Goal: Task Accomplishment & Management: Manage account settings

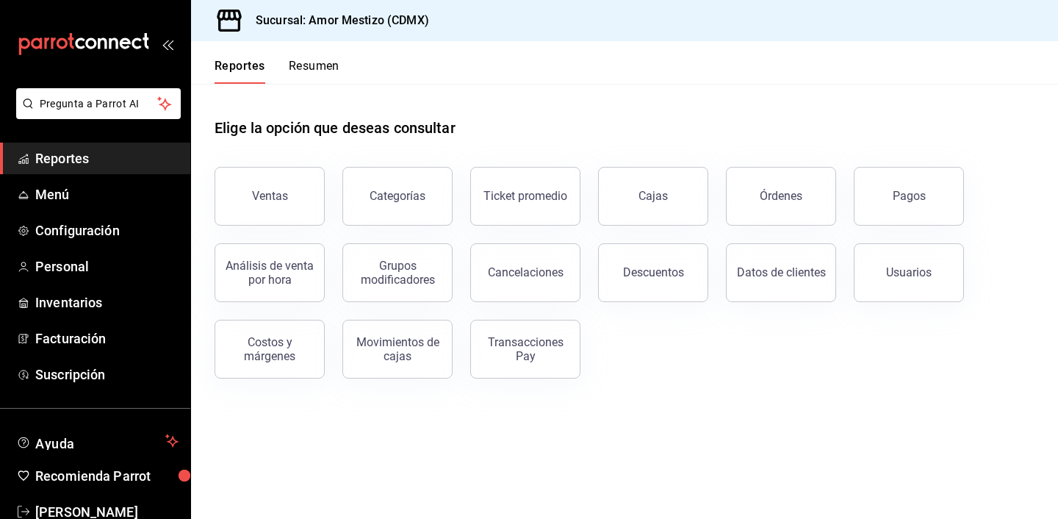
click at [302, 64] on button "Resumen" at bounding box center [314, 71] width 51 height 25
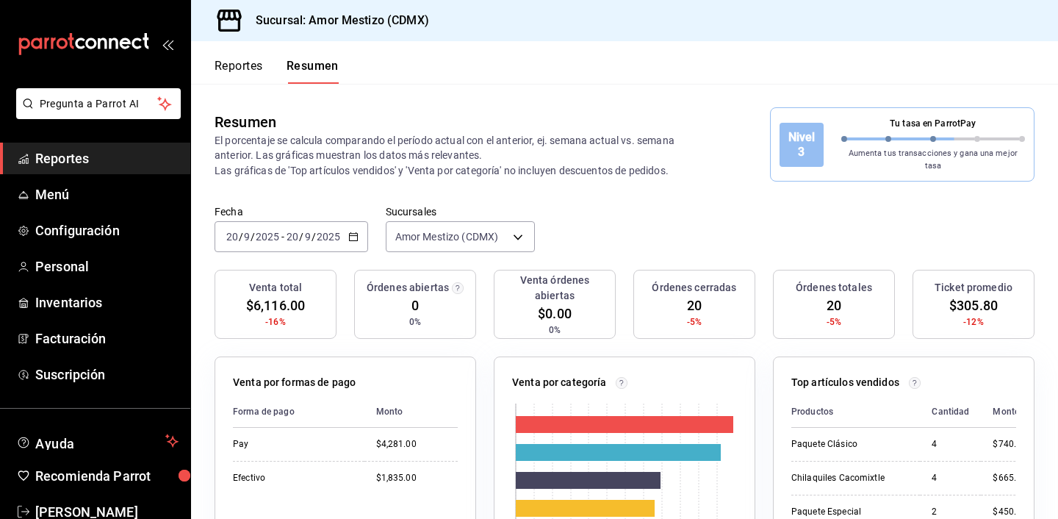
click at [252, 67] on button "Reportes" at bounding box center [239, 71] width 49 height 25
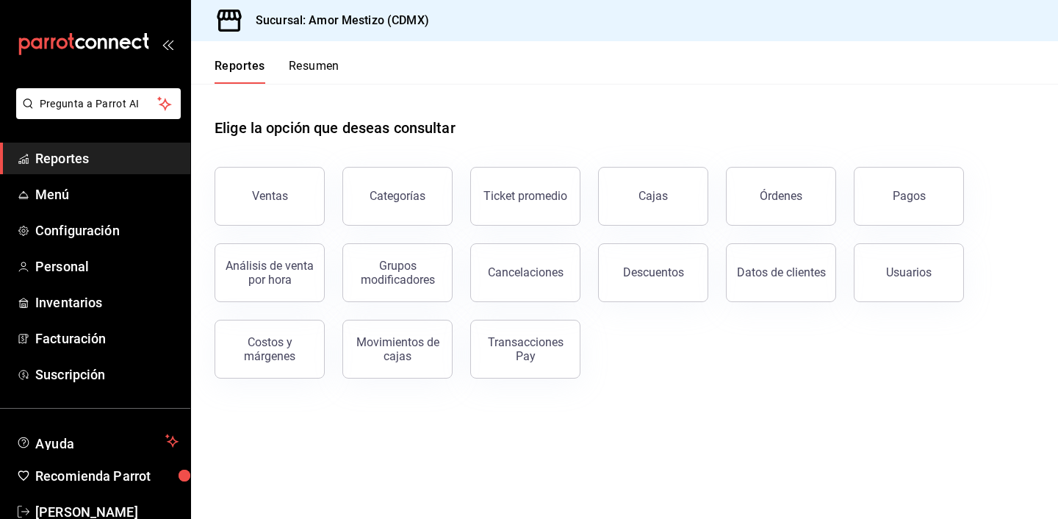
click at [325, 65] on button "Resumen" at bounding box center [314, 71] width 51 height 25
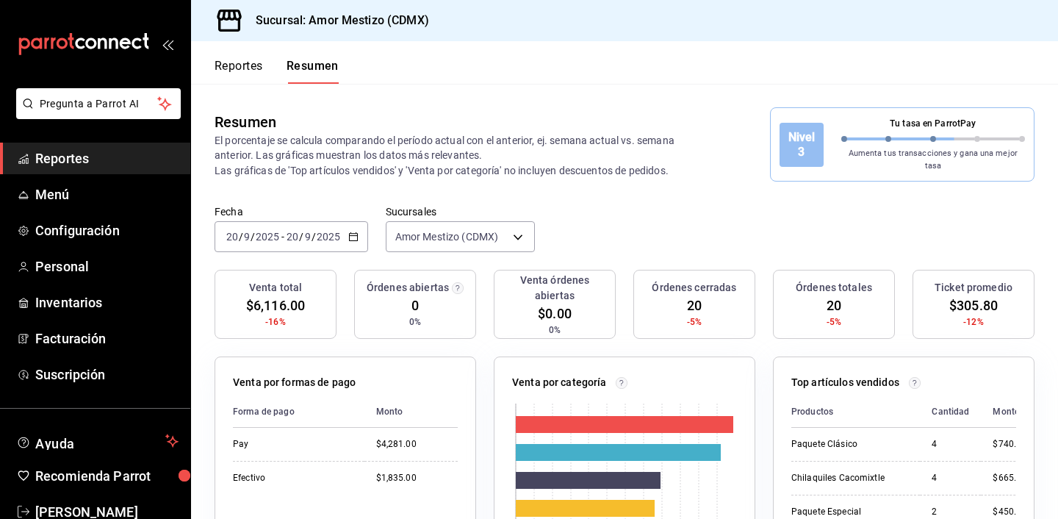
click at [356, 232] on icon "button" at bounding box center [353, 237] width 10 height 10
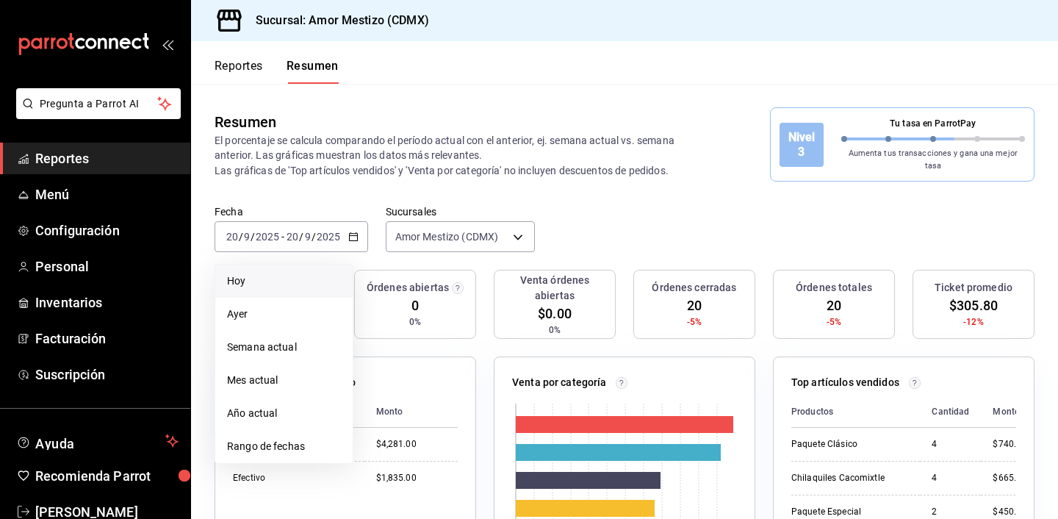
click at [268, 265] on li "Hoy" at bounding box center [283, 281] width 137 height 33
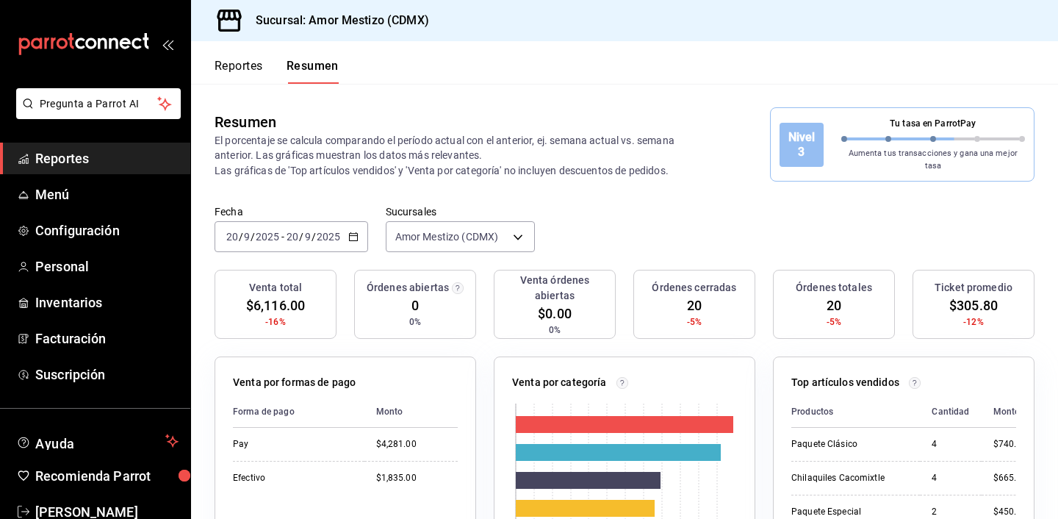
click at [249, 68] on button "Reportes" at bounding box center [239, 71] width 49 height 25
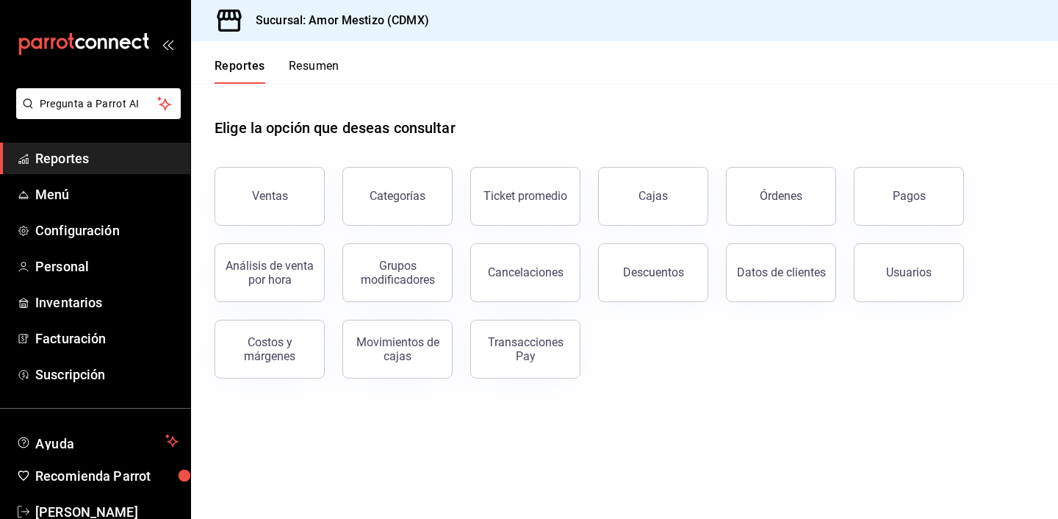
click at [301, 68] on button "Resumen" at bounding box center [314, 71] width 51 height 25
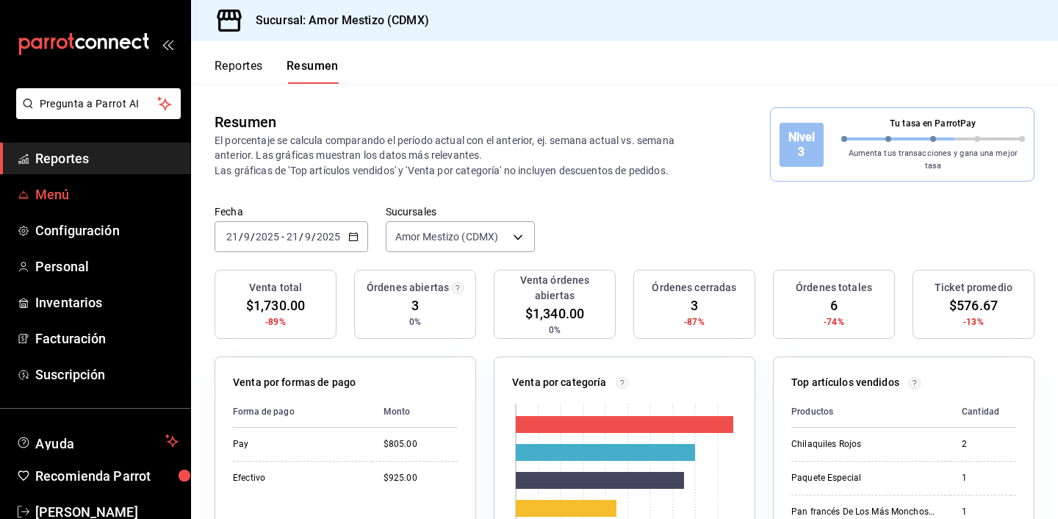
click at [62, 194] on span "Menú" at bounding box center [106, 194] width 143 height 20
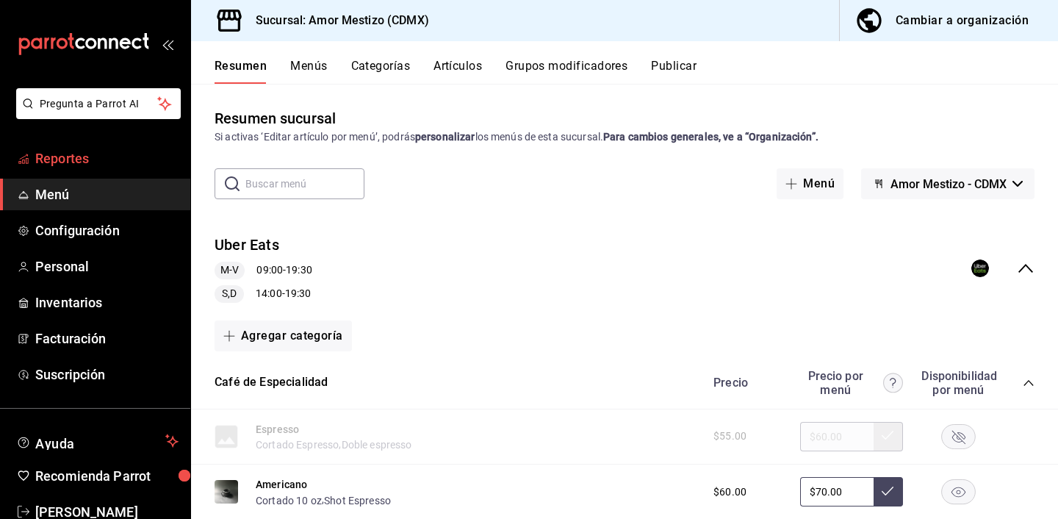
click at [68, 166] on span "Reportes" at bounding box center [106, 158] width 143 height 20
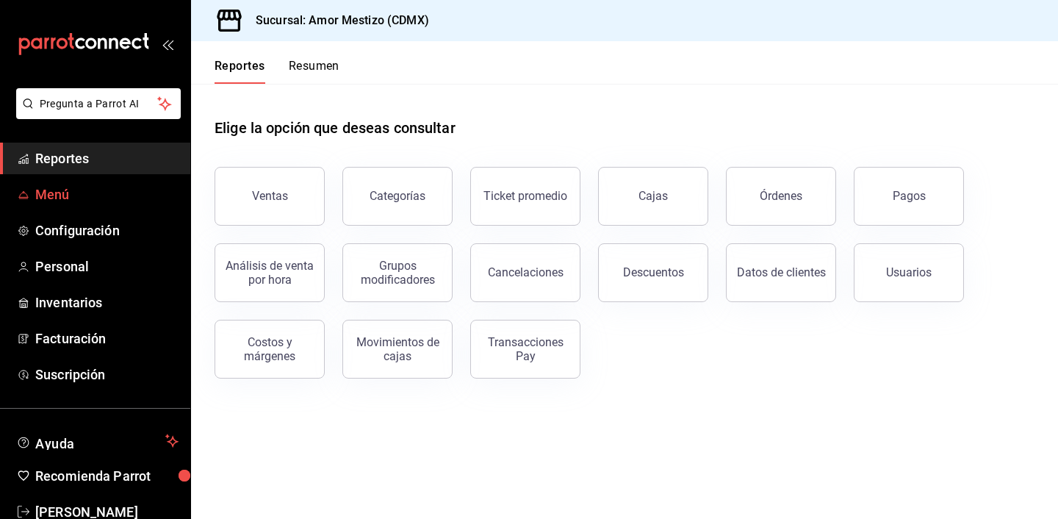
click at [63, 206] on link "Menú" at bounding box center [95, 195] width 190 height 32
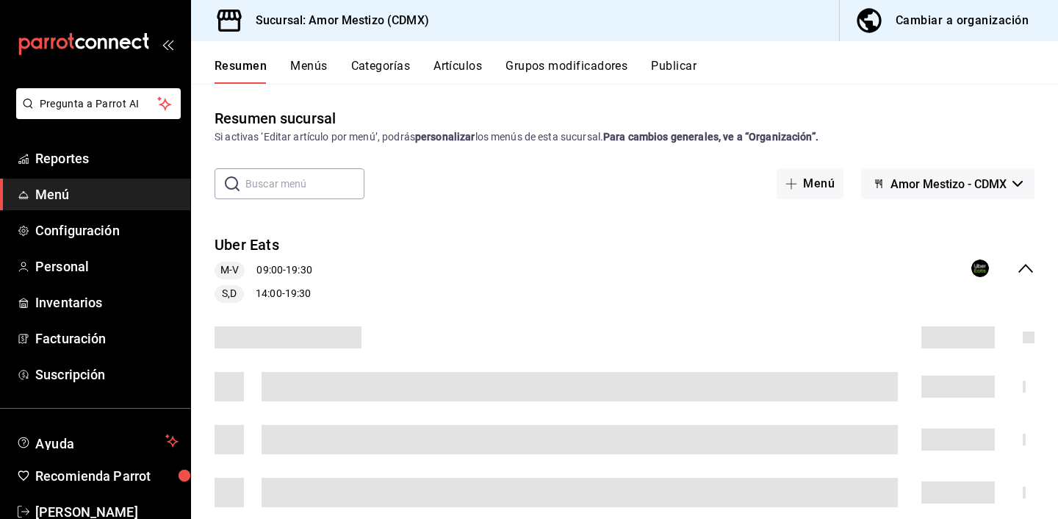
click at [464, 75] on button "Artículos" at bounding box center [458, 71] width 49 height 25
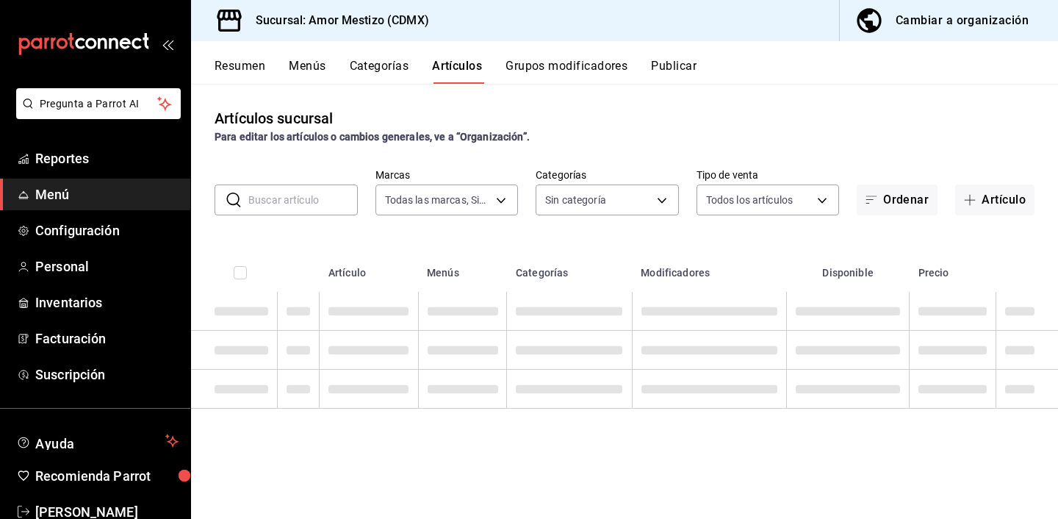
type input "6123688d-4ae6-46f8-8375-e4b6531842e1"
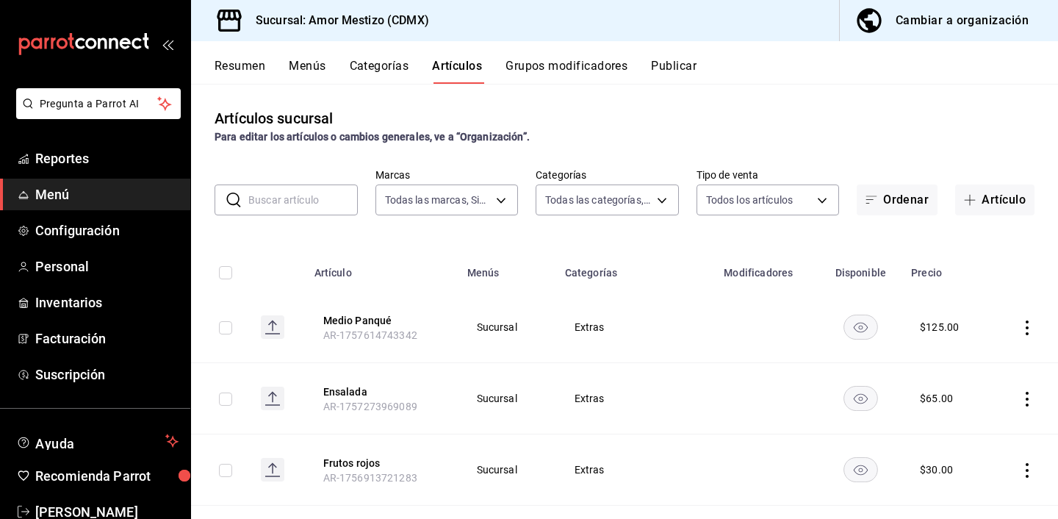
type input "c6ecdb84-8a71-4b84-a95d-9d2e8ad90849,85a2a169-3d25-4334-b41a-f8e4e1246de2,7a224…"
click at [922, 31] on button "Cambiar a organización" at bounding box center [943, 20] width 207 height 41
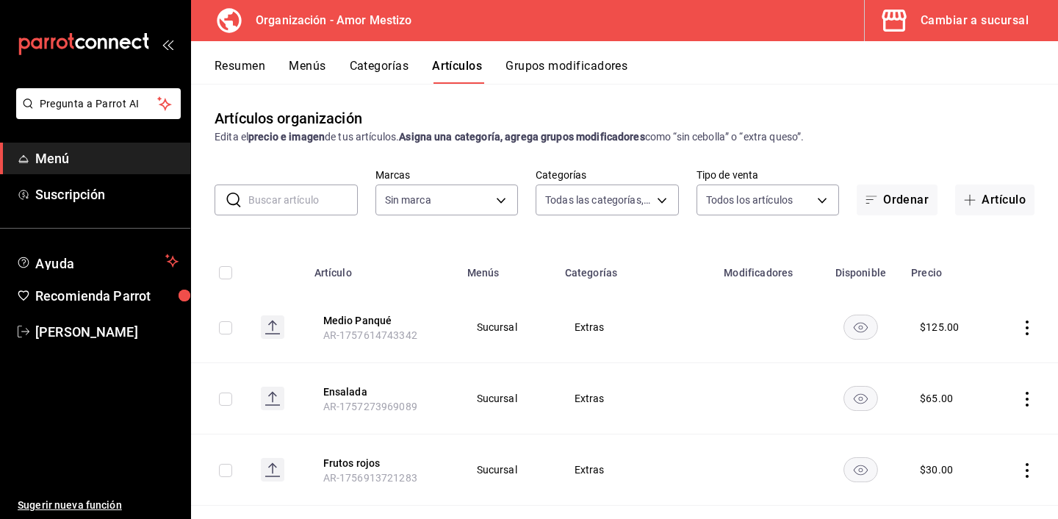
type input "65ca9e36-06df-4b5a-80dc-0fd2ff3acfba,911671c3-2131-4c09-adfe-c25b43993763,586b1…"
click at [307, 198] on input "text" at bounding box center [303, 199] width 110 height 29
type input "V"
type input "45d9c99a-03e7-41f8-8912-9f9169252438"
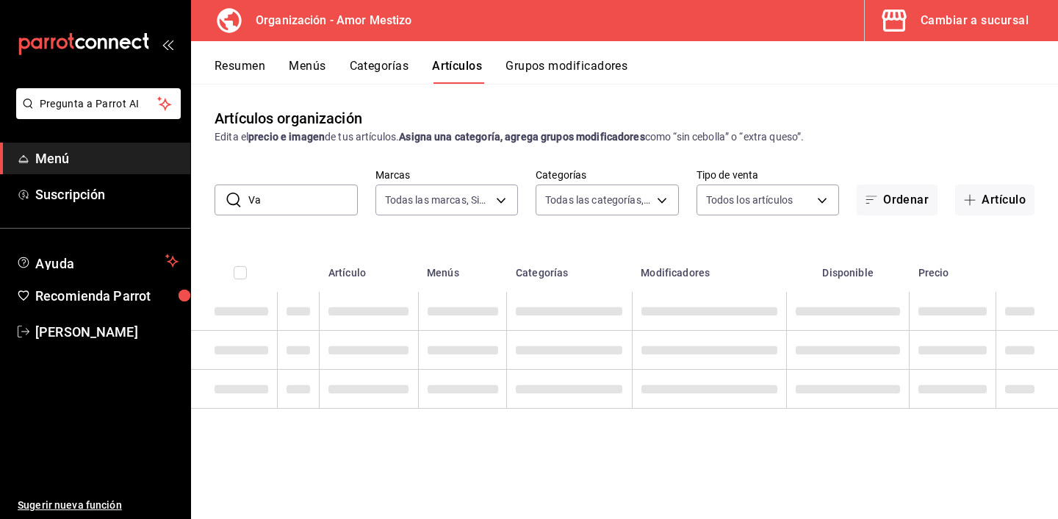
type input "V"
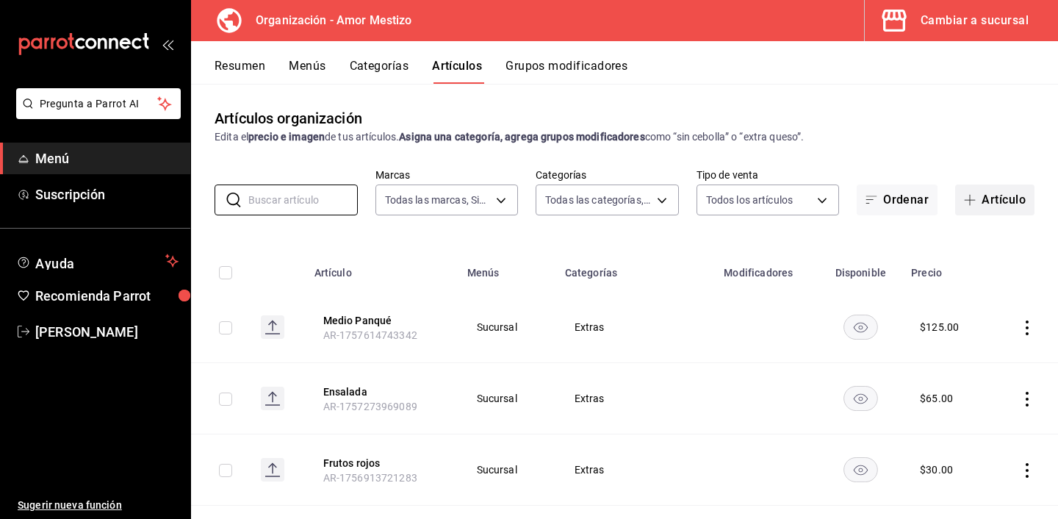
click at [986, 212] on button "Artículo" at bounding box center [994, 199] width 79 height 31
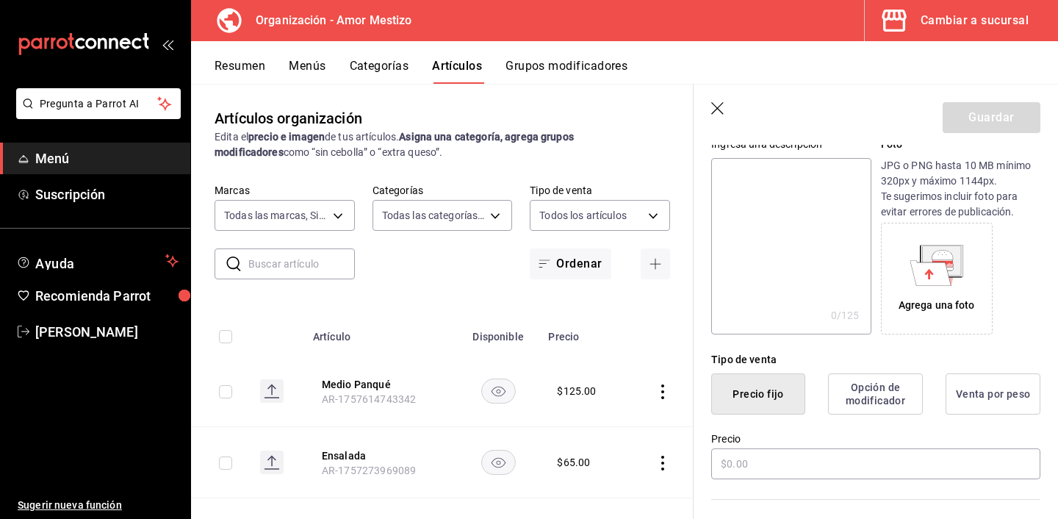
scroll to position [161, 0]
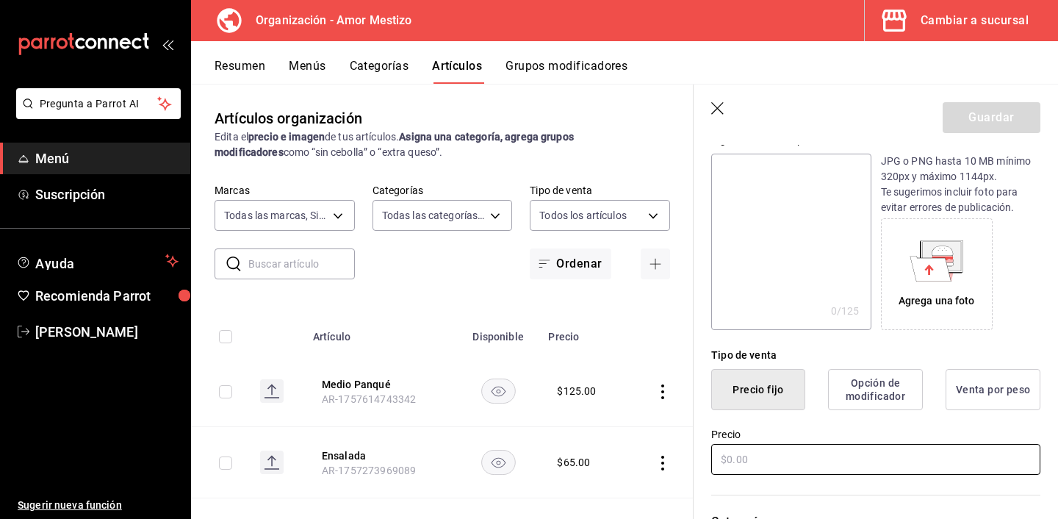
type input "Vaso leche vegetal"
click at [745, 452] on input "text" at bounding box center [875, 459] width 329 height 31
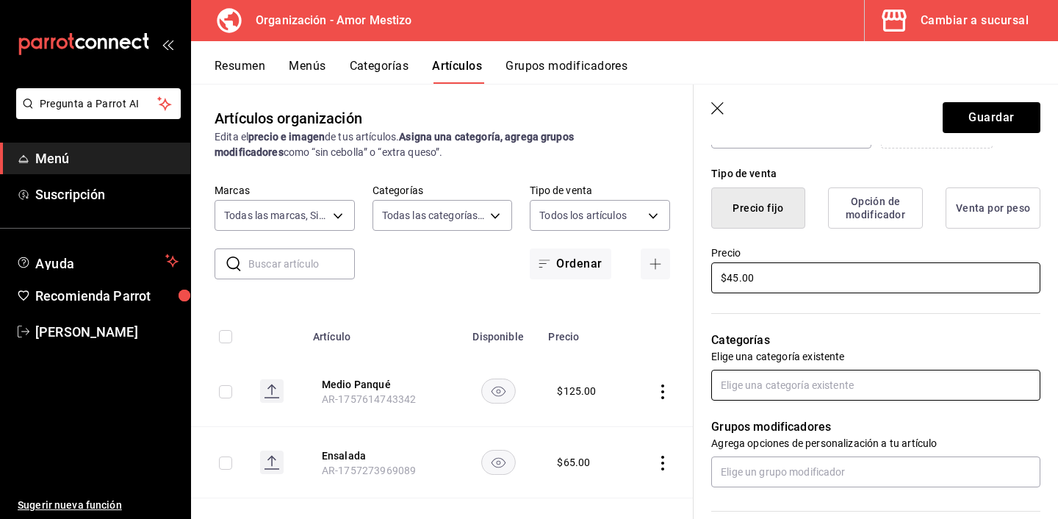
scroll to position [417, 0]
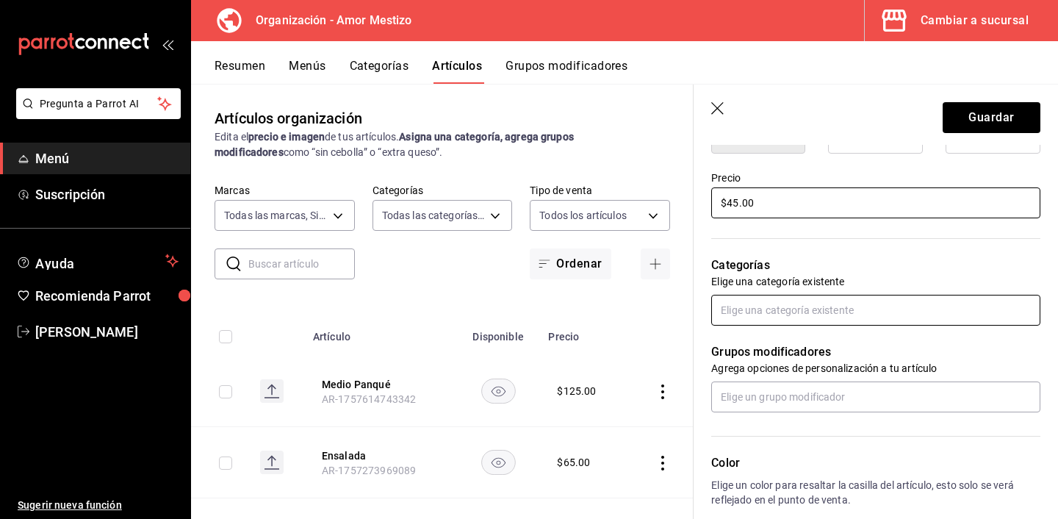
type input "$45.00"
click at [783, 317] on input "text" at bounding box center [875, 310] width 329 height 31
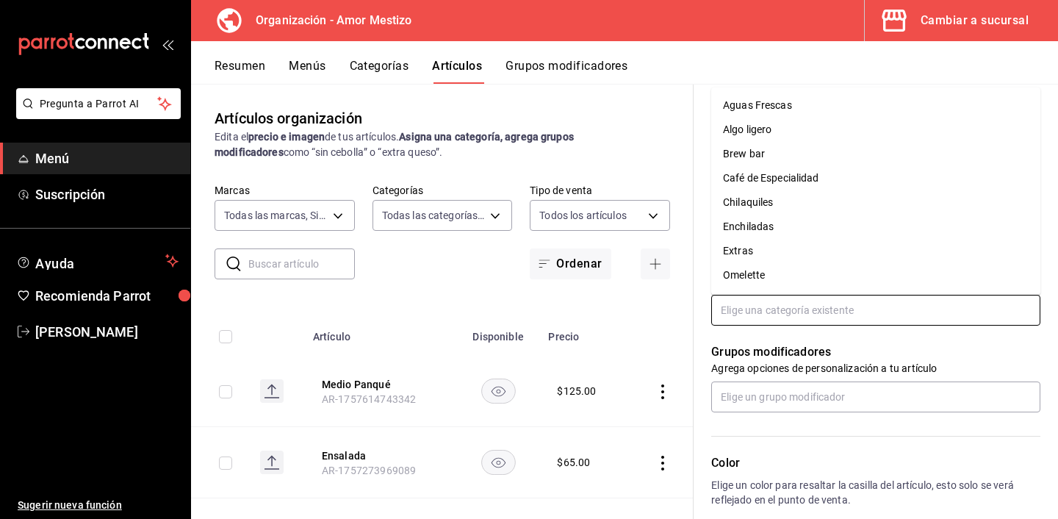
click at [750, 257] on li "Extras" at bounding box center [875, 251] width 329 height 24
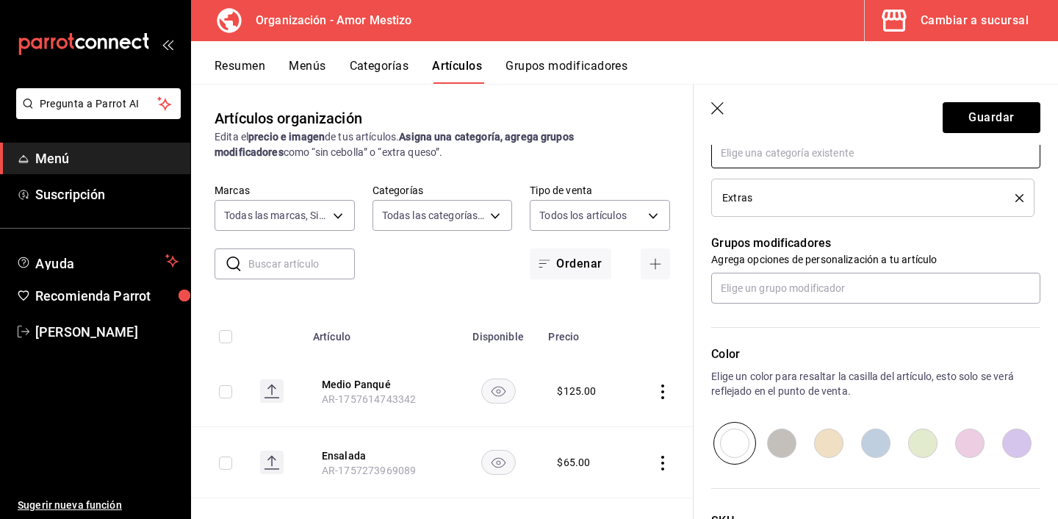
scroll to position [574, 0]
click at [753, 296] on input "text" at bounding box center [875, 288] width 329 height 31
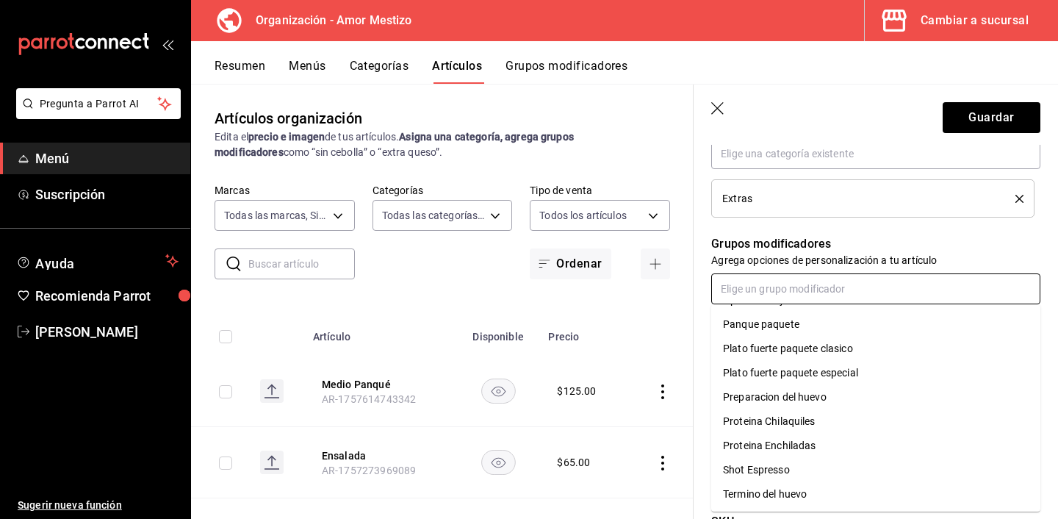
scroll to position [0, 0]
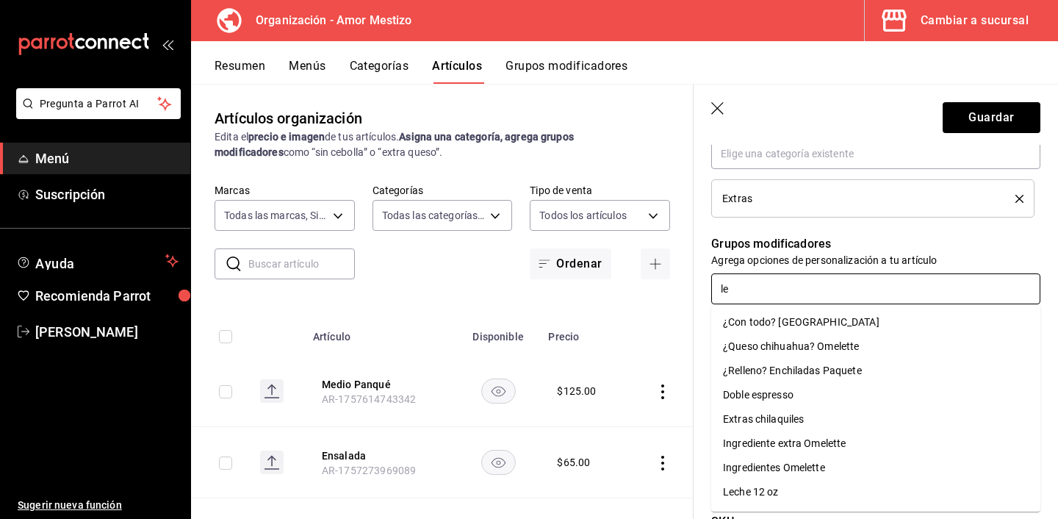
type input "lec"
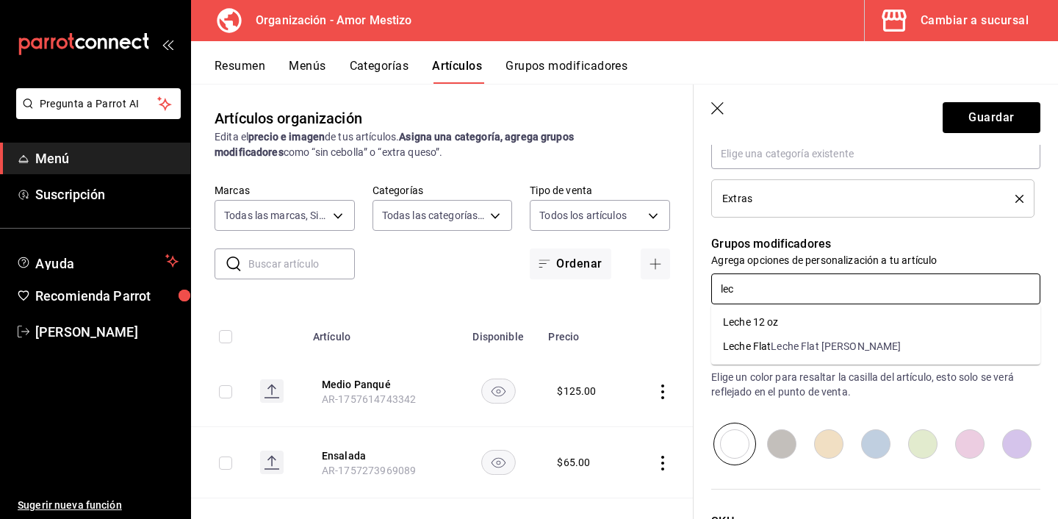
click at [788, 317] on li "Leche 12 oz" at bounding box center [875, 322] width 329 height 24
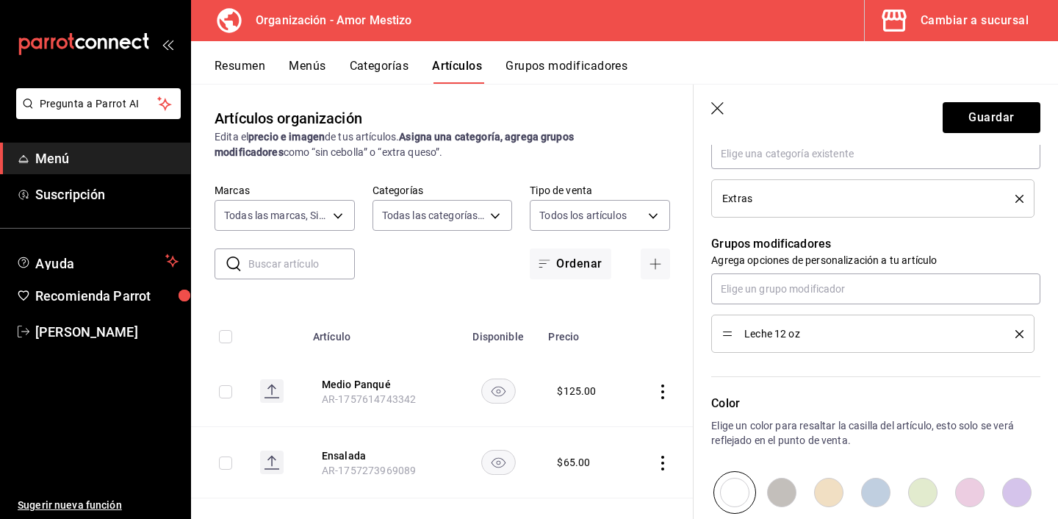
click at [1016, 332] on icon "delete" at bounding box center [1020, 334] width 8 height 8
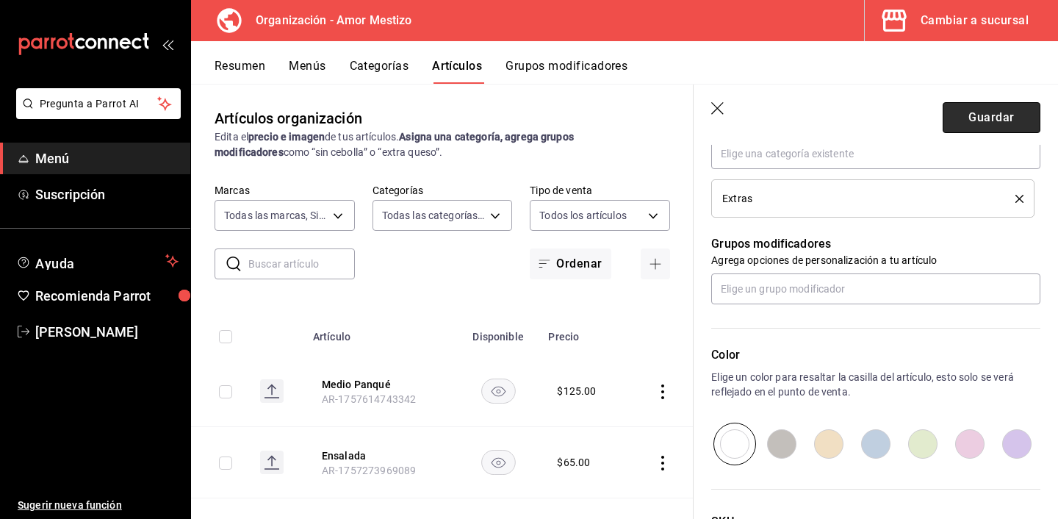
click at [981, 125] on button "Guardar" at bounding box center [992, 117] width 98 height 31
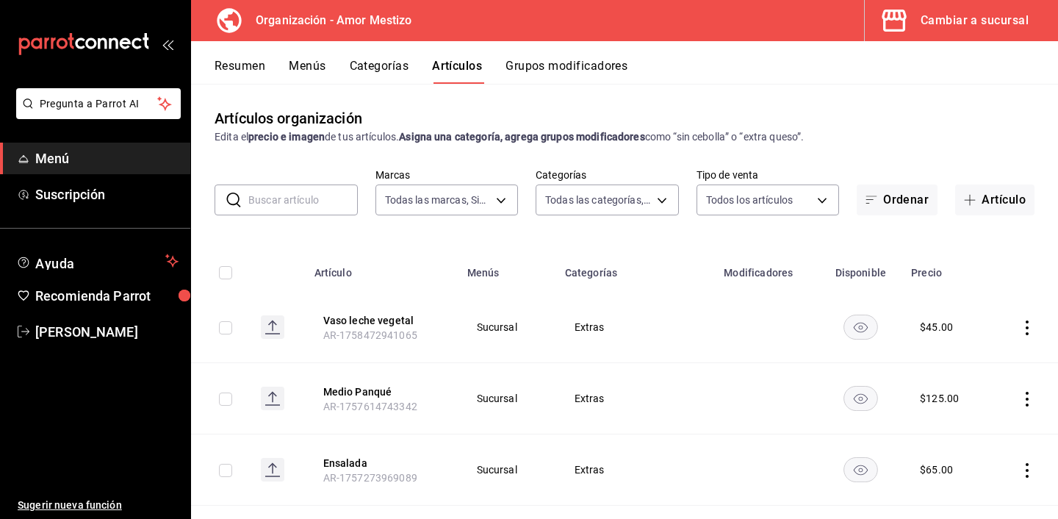
click at [302, 76] on button "Menús" at bounding box center [307, 71] width 37 height 25
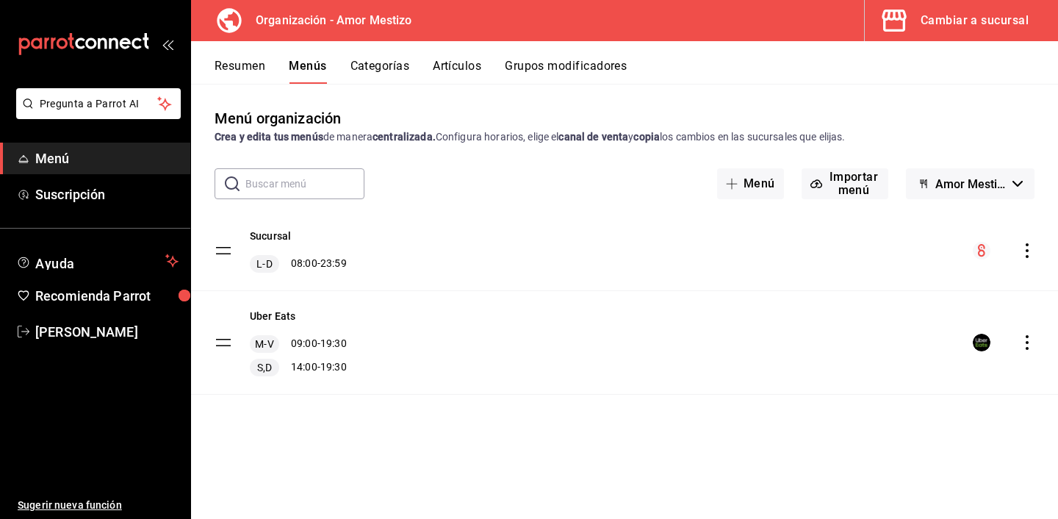
click at [1027, 246] on icon "actions" at bounding box center [1027, 250] width 15 height 15
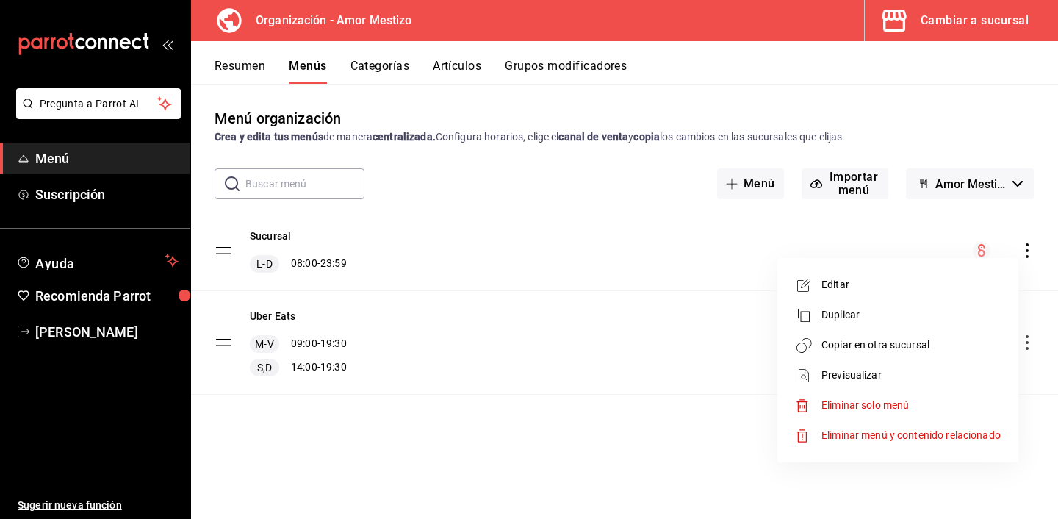
click at [861, 333] on li "Copiar en otra sucursal" at bounding box center [897, 345] width 229 height 30
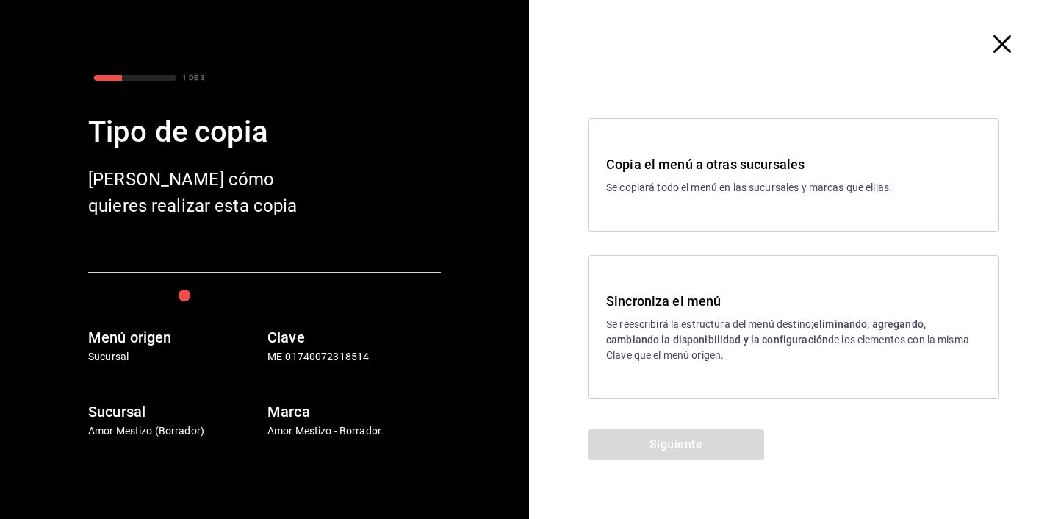
click at [669, 280] on div "Sincroniza el menú Se reescribirá la estructura del menú destino; eliminando, a…" at bounding box center [794, 327] width 412 height 144
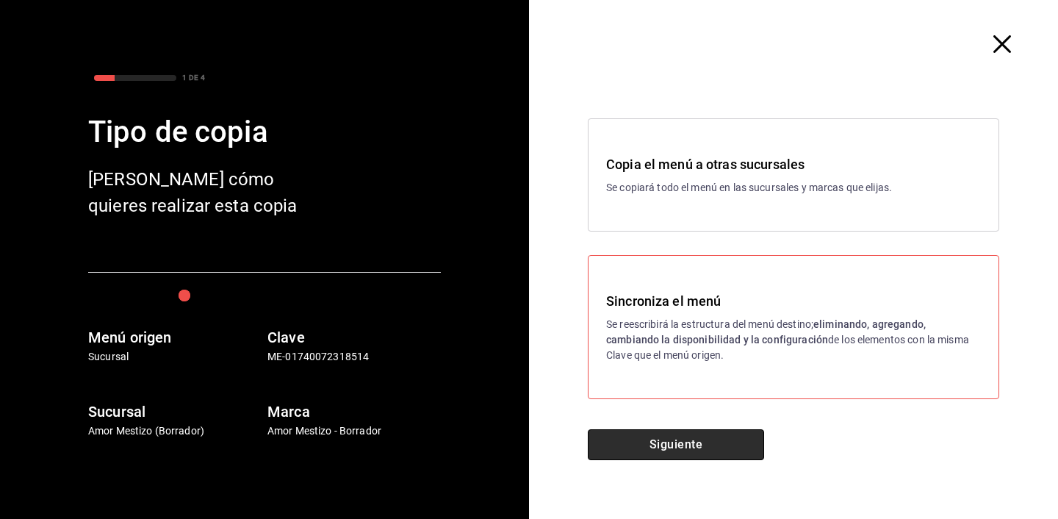
click at [642, 437] on button "Siguiente" at bounding box center [676, 444] width 176 height 31
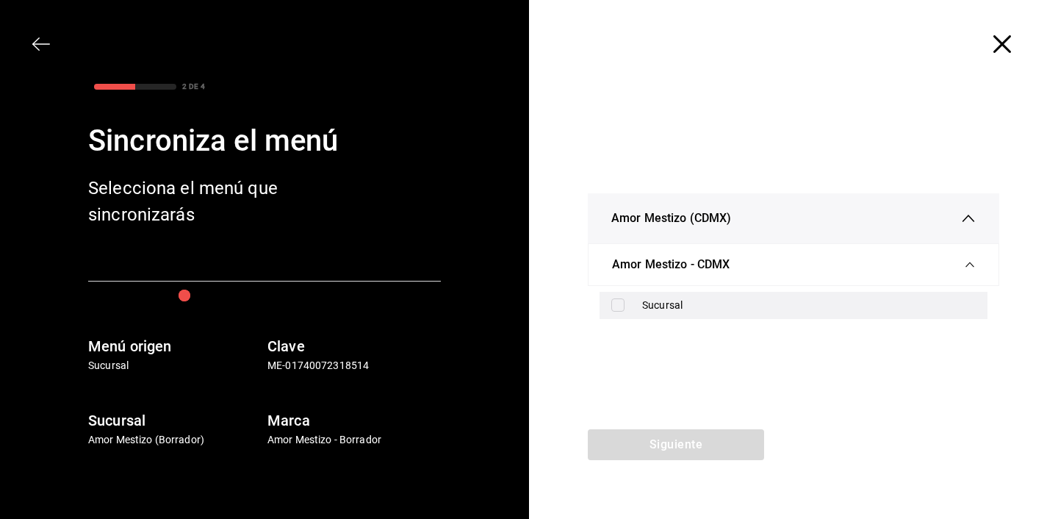
click at [615, 311] on input "checkbox" at bounding box center [617, 304] width 13 height 13
checkbox input "true"
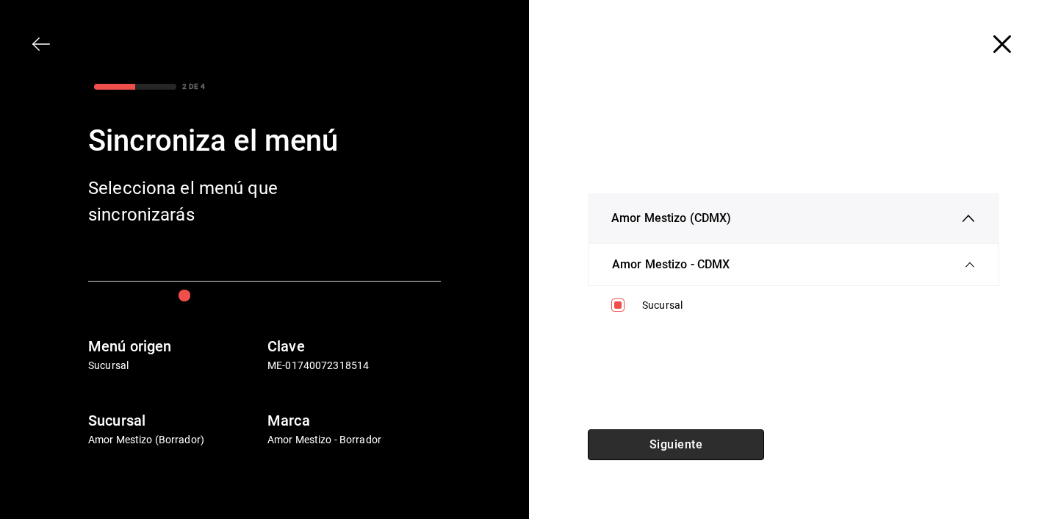
click at [658, 430] on button "Siguiente" at bounding box center [676, 444] width 176 height 31
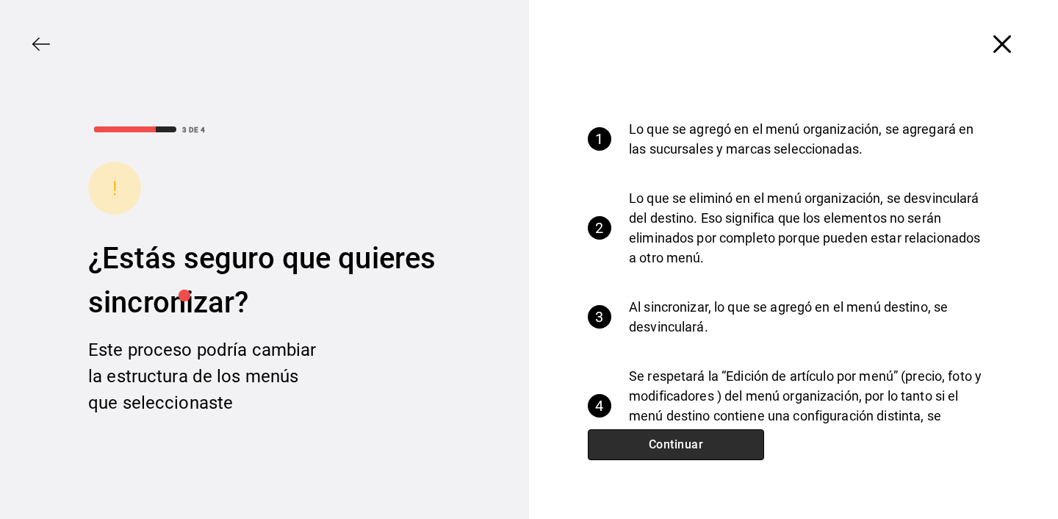
click at [678, 440] on button "Continuar" at bounding box center [676, 444] width 176 height 31
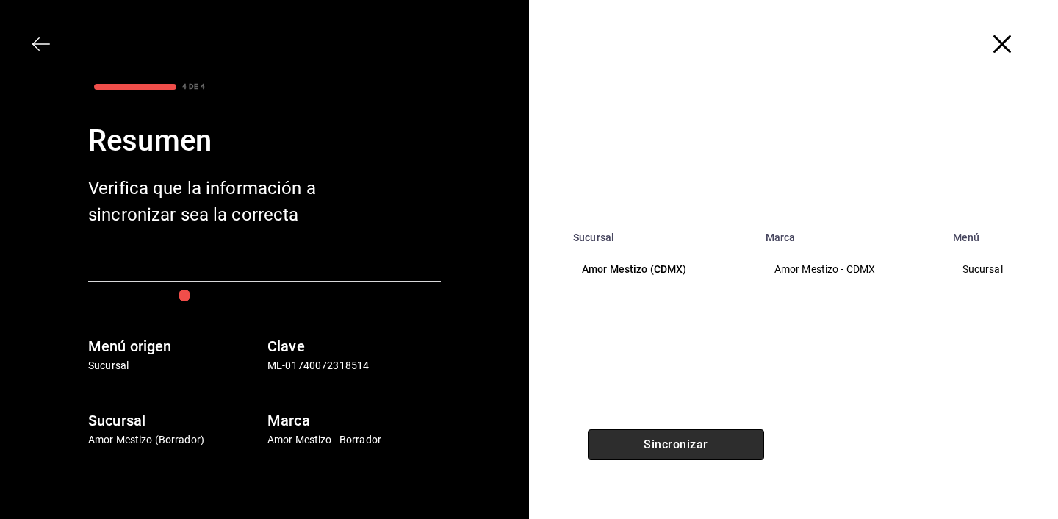
click at [678, 440] on button "Sincronizar" at bounding box center [676, 444] width 176 height 31
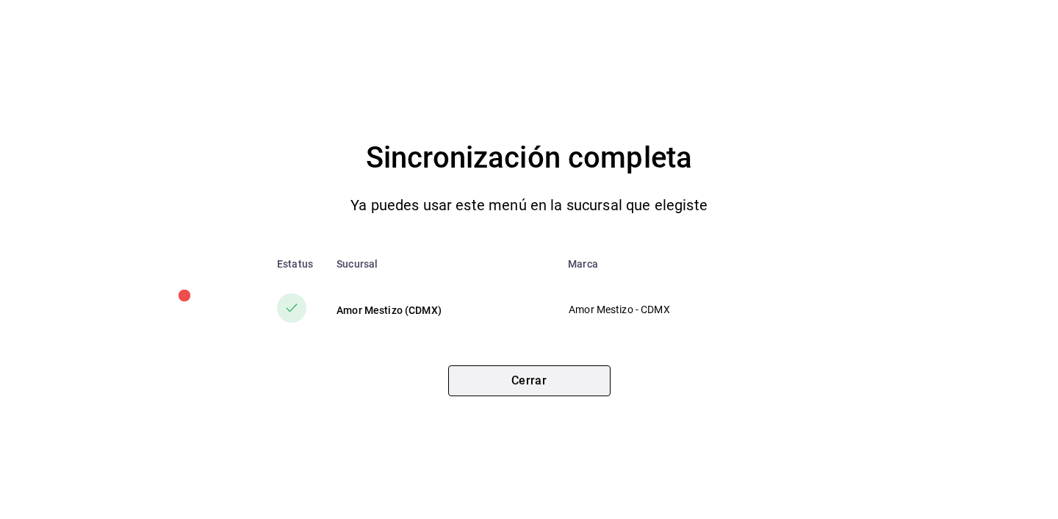
click at [539, 377] on button "Cerrar" at bounding box center [529, 380] width 162 height 31
